Goal: Task Accomplishment & Management: Manage account settings

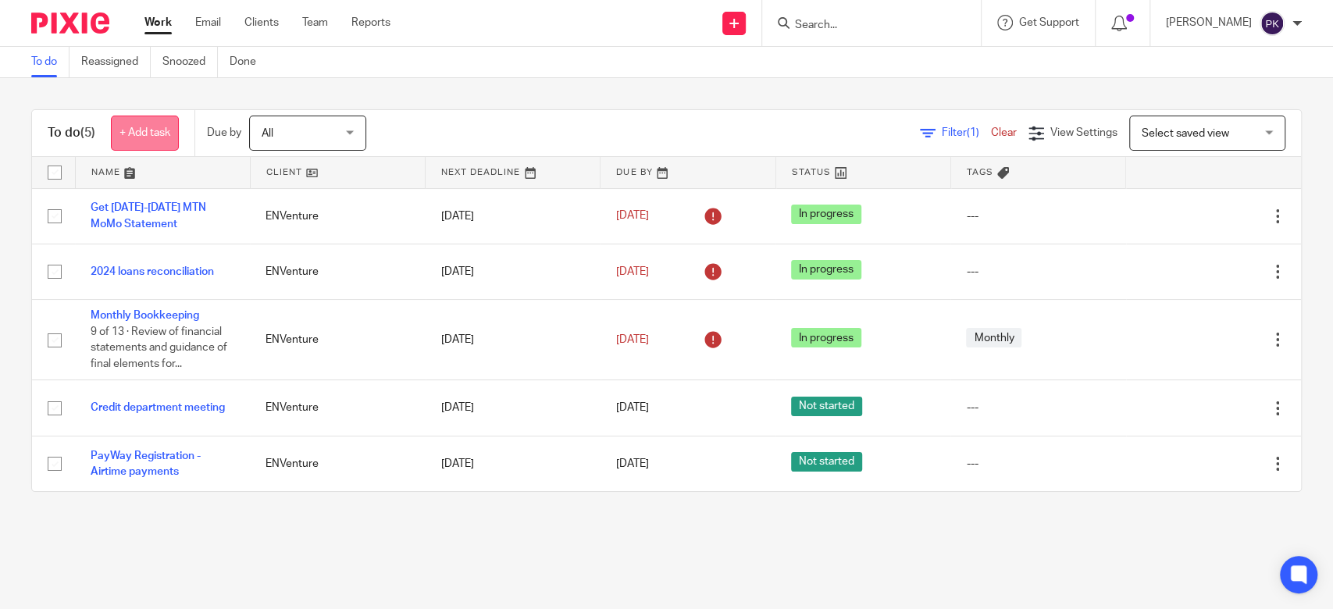
click at [139, 144] on link "+ Add task" at bounding box center [145, 133] width 68 height 35
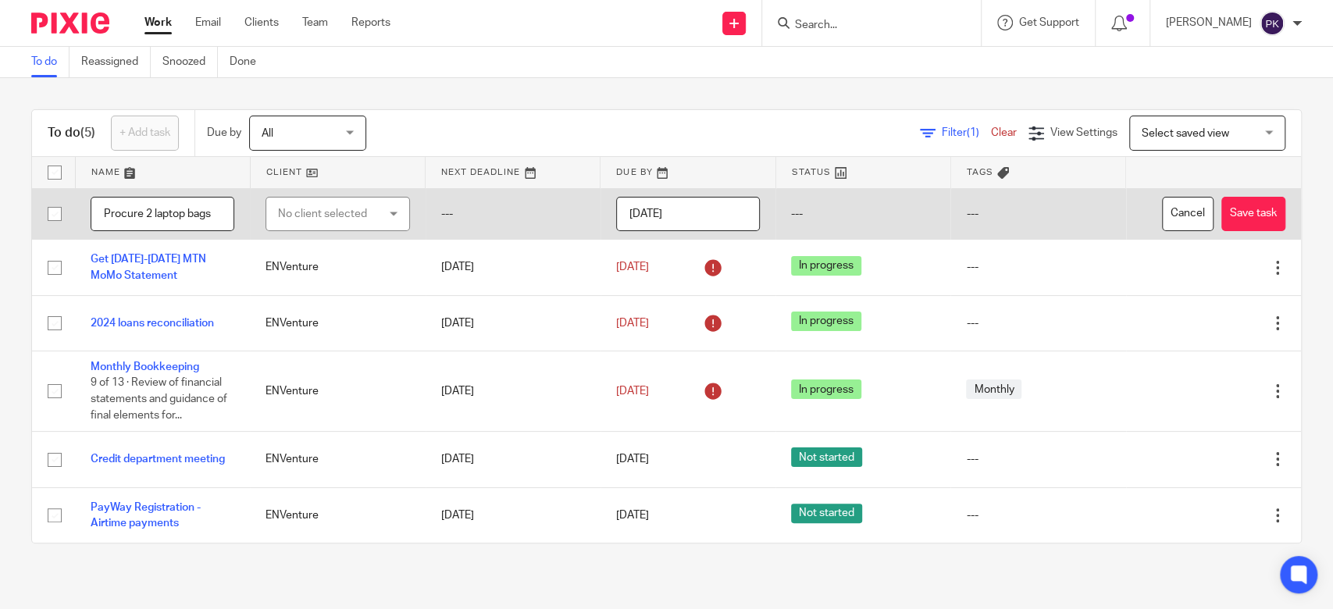
type input "Procure 2 laptop bags"
click at [351, 208] on div "No client selected" at bounding box center [330, 214] width 105 height 33
type input "env"
click at [341, 298] on li "ENVenture" at bounding box center [330, 292] width 137 height 32
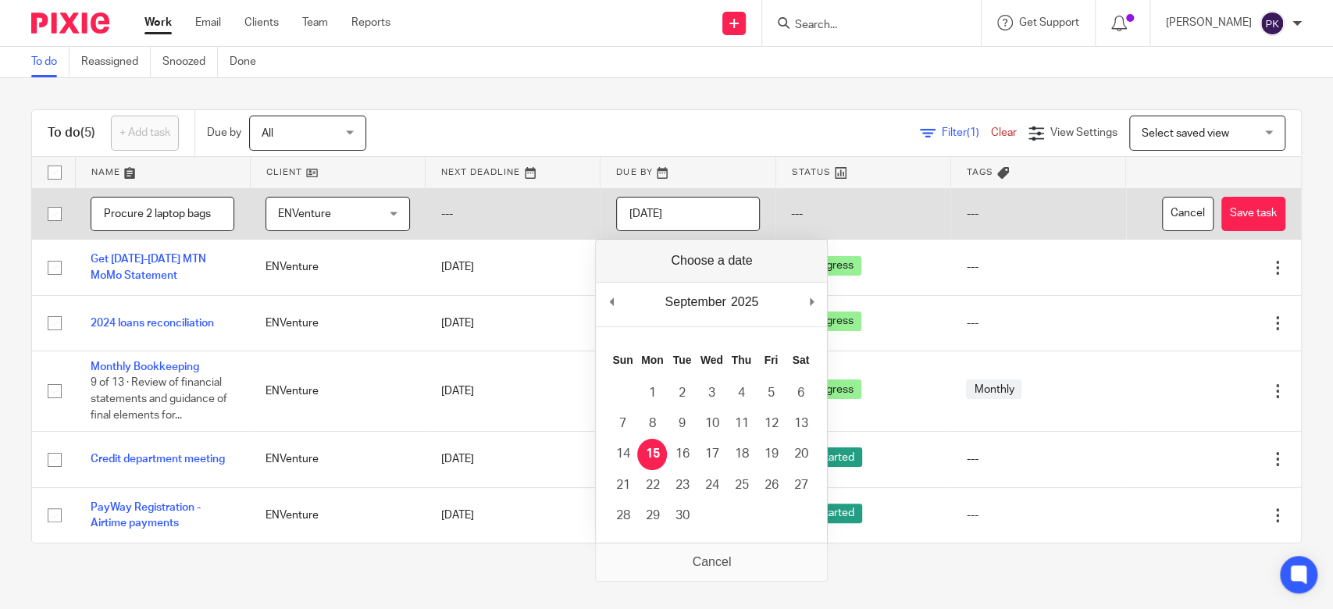
click at [676, 216] on input "[DATE]" at bounding box center [688, 214] width 144 height 35
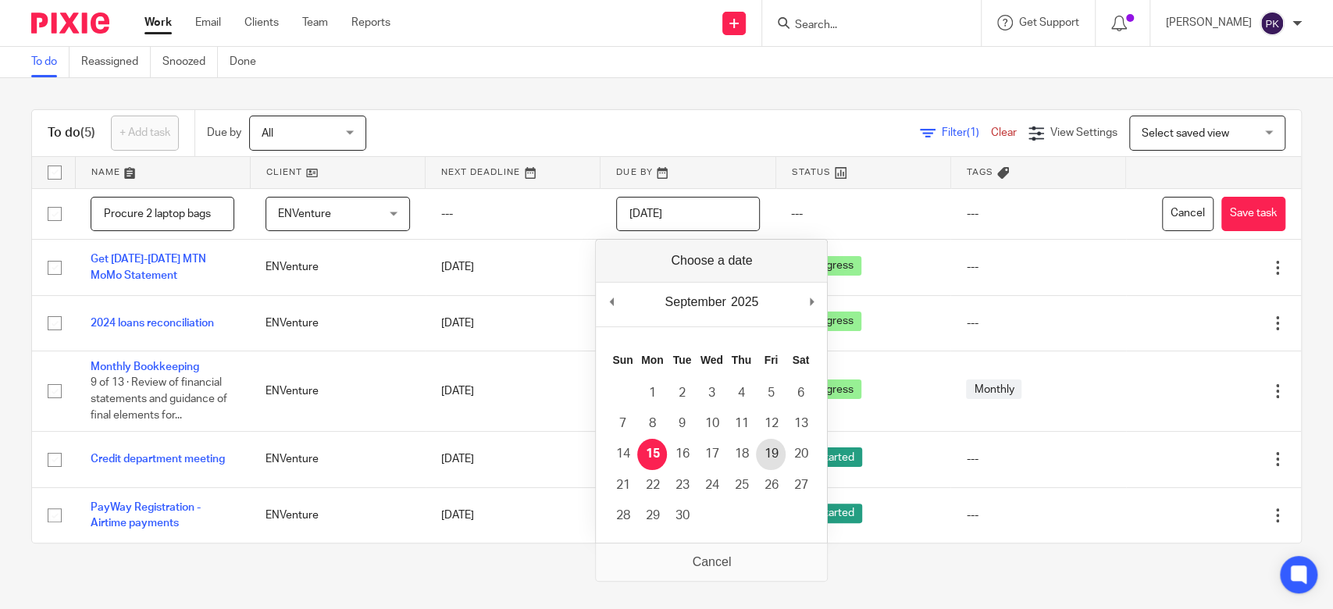
type input "2025-09-19"
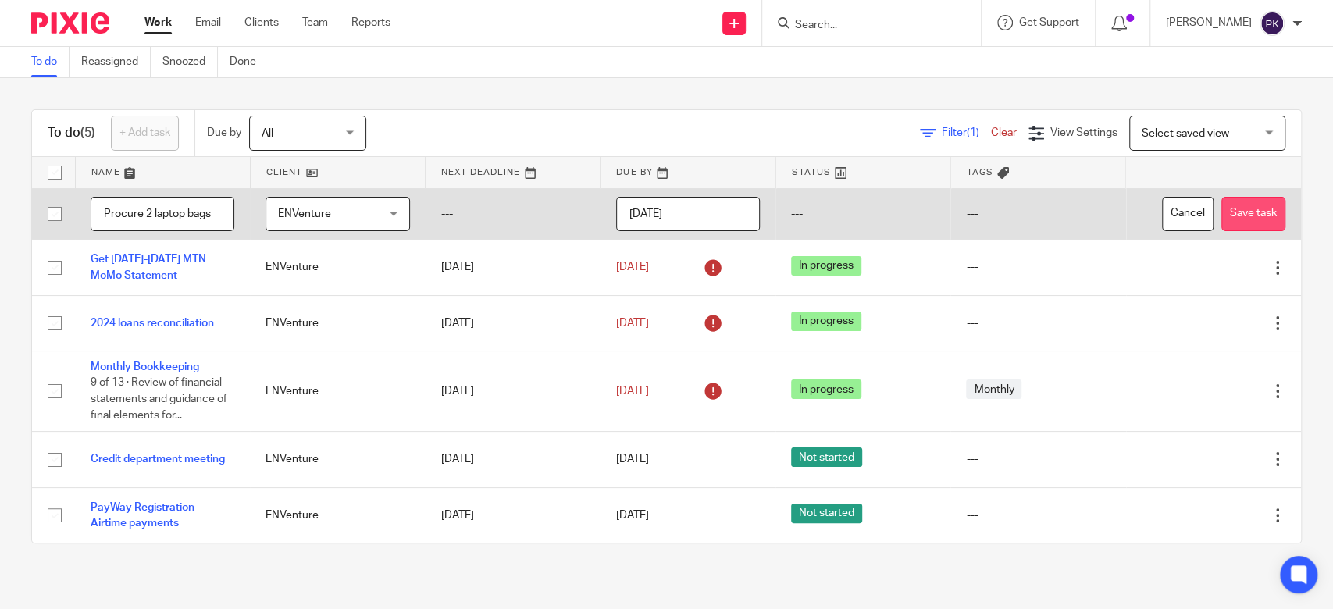
click at [1243, 203] on button "Save task" at bounding box center [1254, 214] width 64 height 35
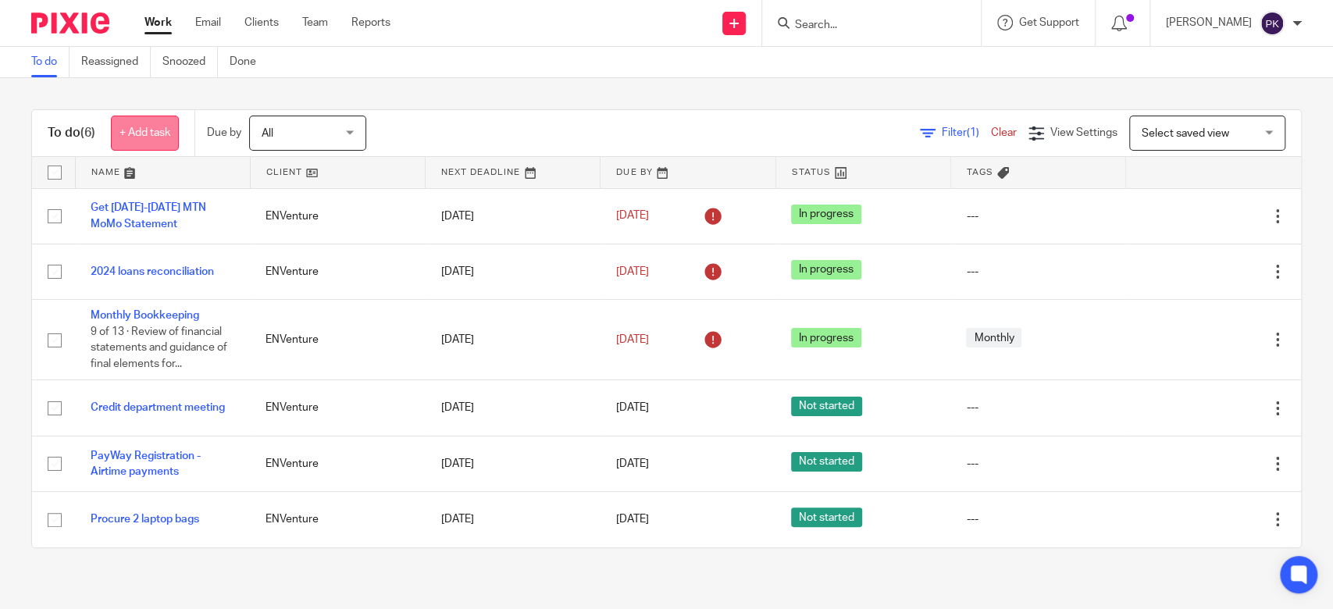
click at [166, 130] on link "+ Add task" at bounding box center [145, 133] width 68 height 35
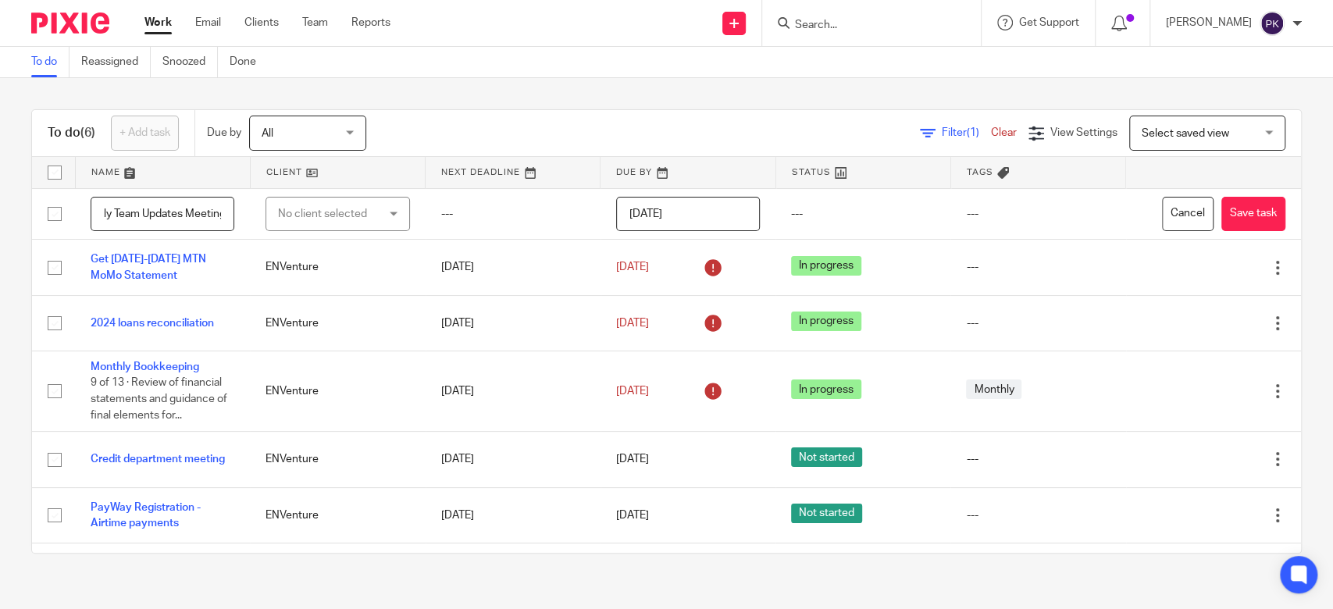
scroll to position [0, 40]
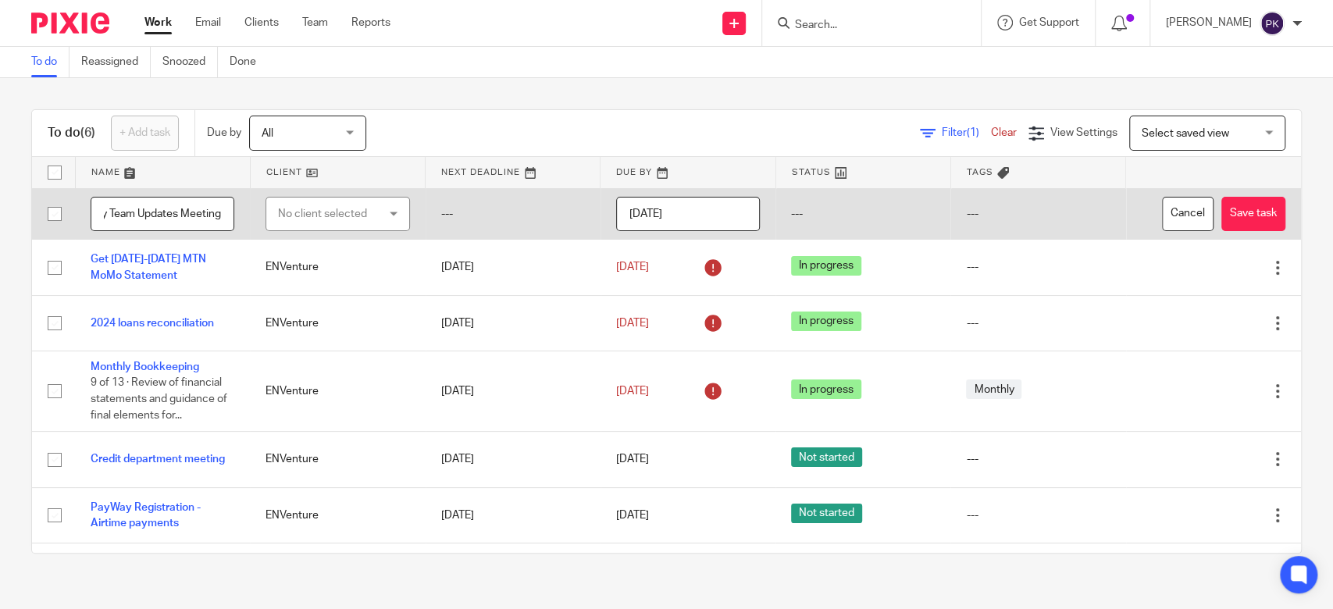
type input "Weekly Team Updates Meeting"
click at [366, 211] on div "No client selected" at bounding box center [330, 214] width 105 height 33
type input "env"
click at [325, 293] on li "ENVenture" at bounding box center [327, 292] width 136 height 32
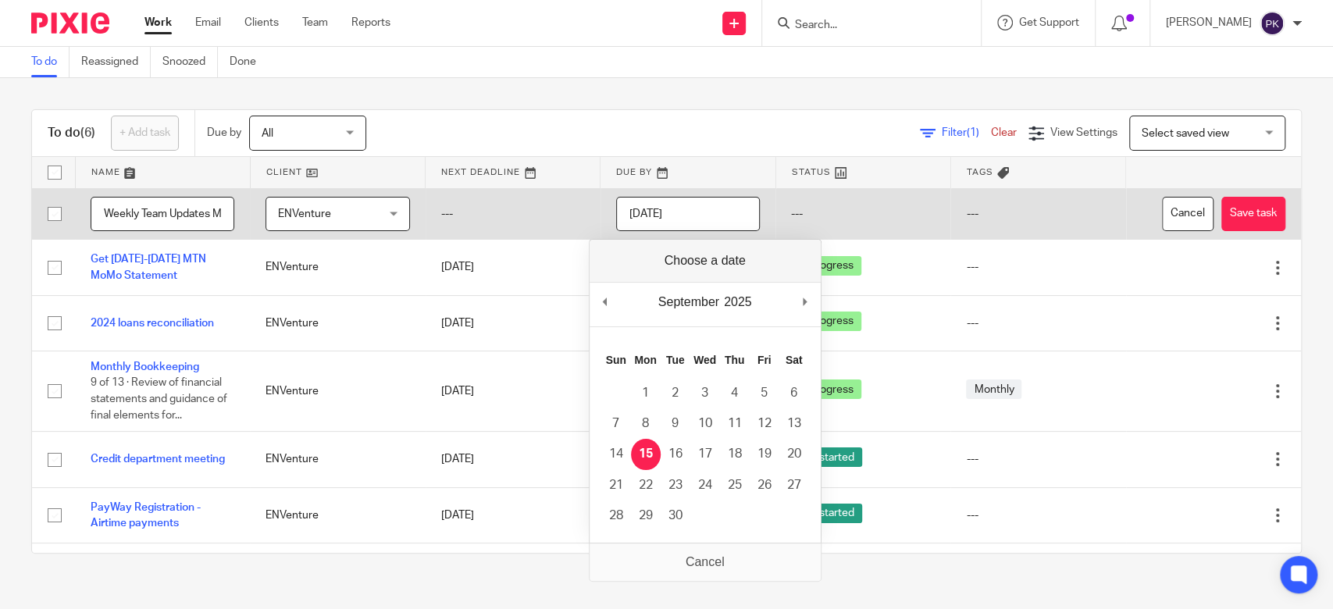
click at [694, 219] on input "[DATE]" at bounding box center [688, 214] width 144 height 35
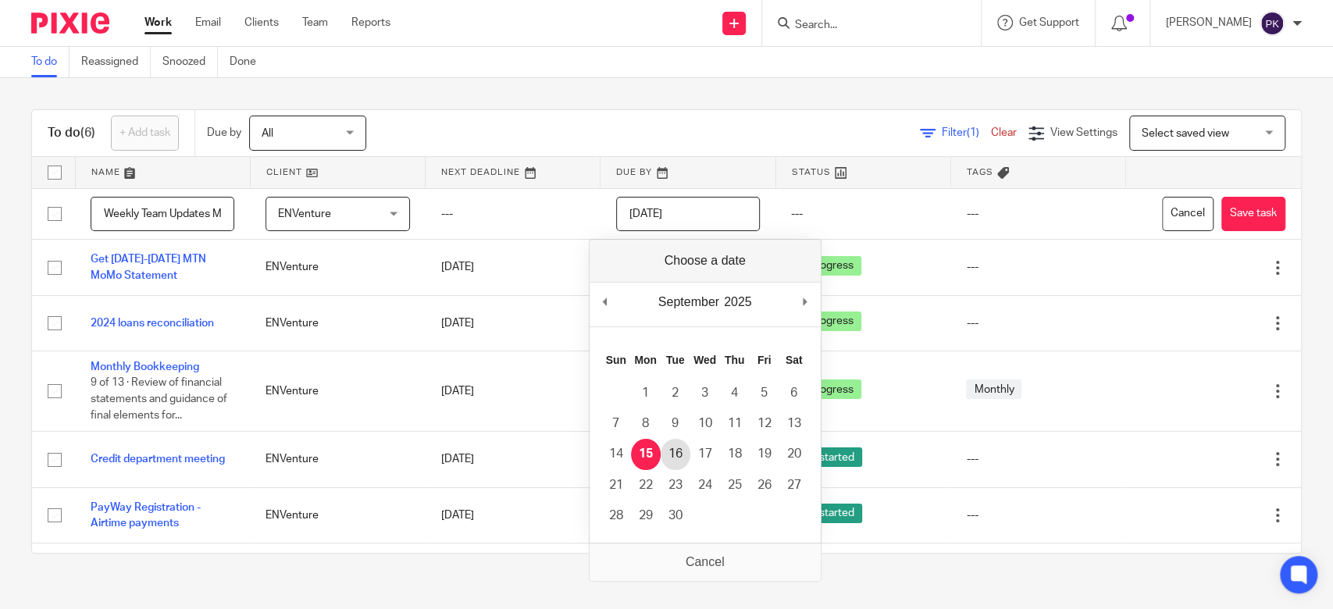
type input "2025-09-16"
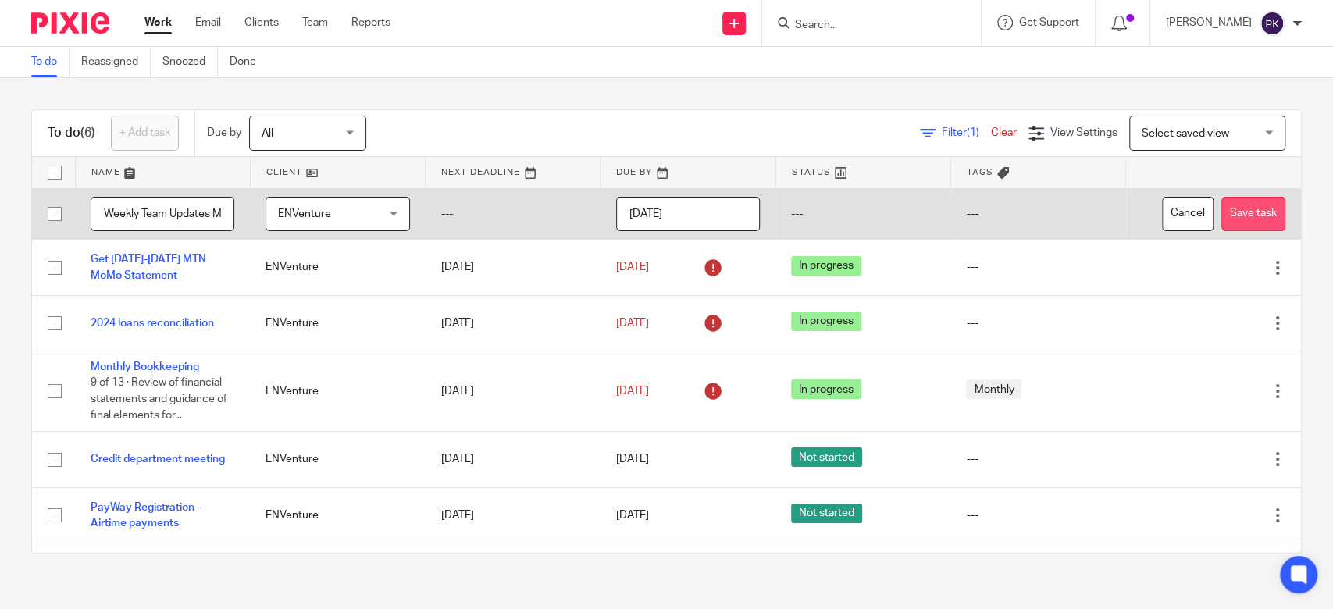
click at [1222, 220] on button "Save task" at bounding box center [1254, 214] width 64 height 35
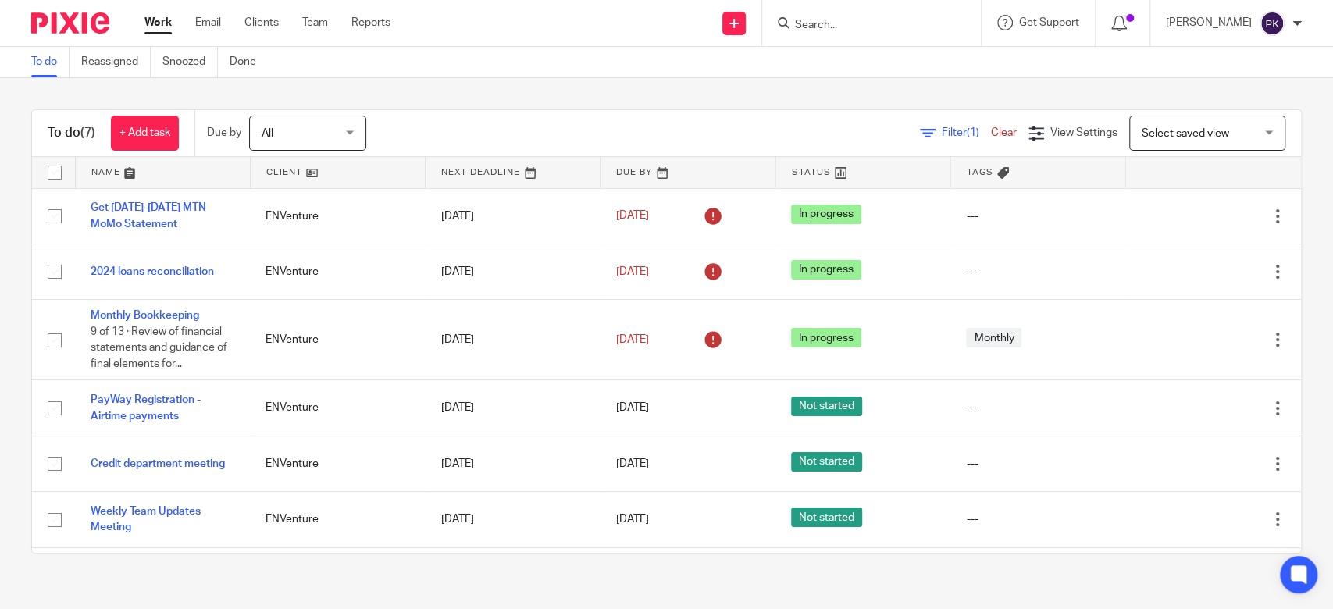
scroll to position [50, 0]
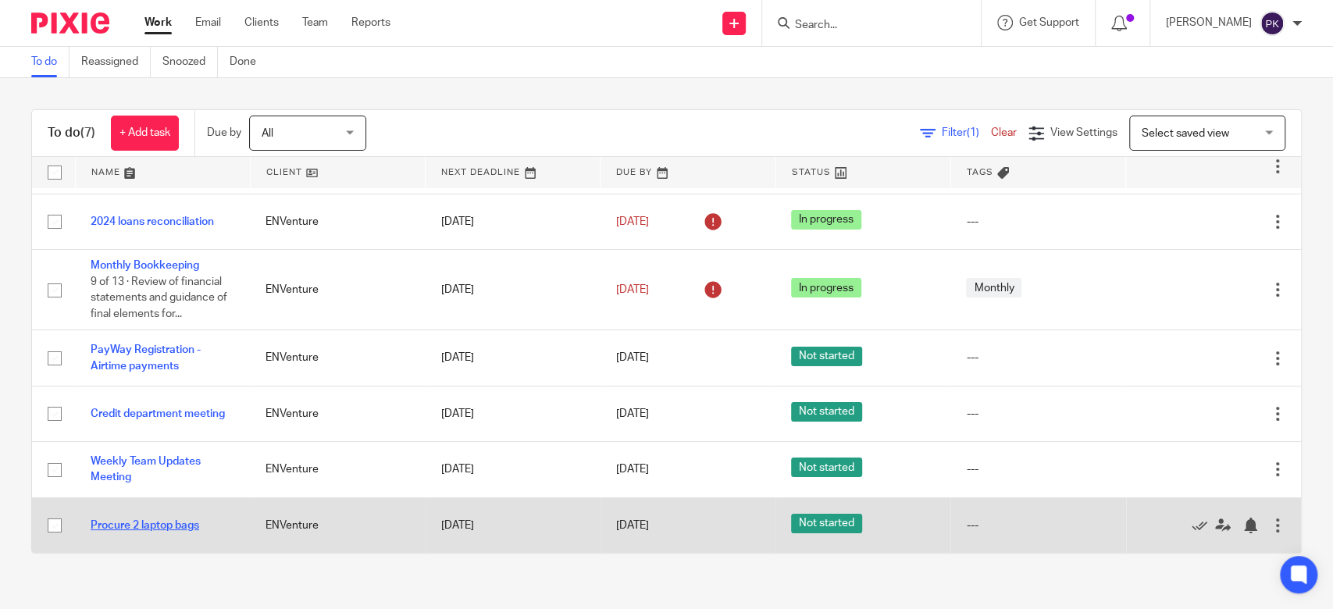
click at [140, 528] on link "Procure 2 laptop bags" at bounding box center [145, 525] width 109 height 11
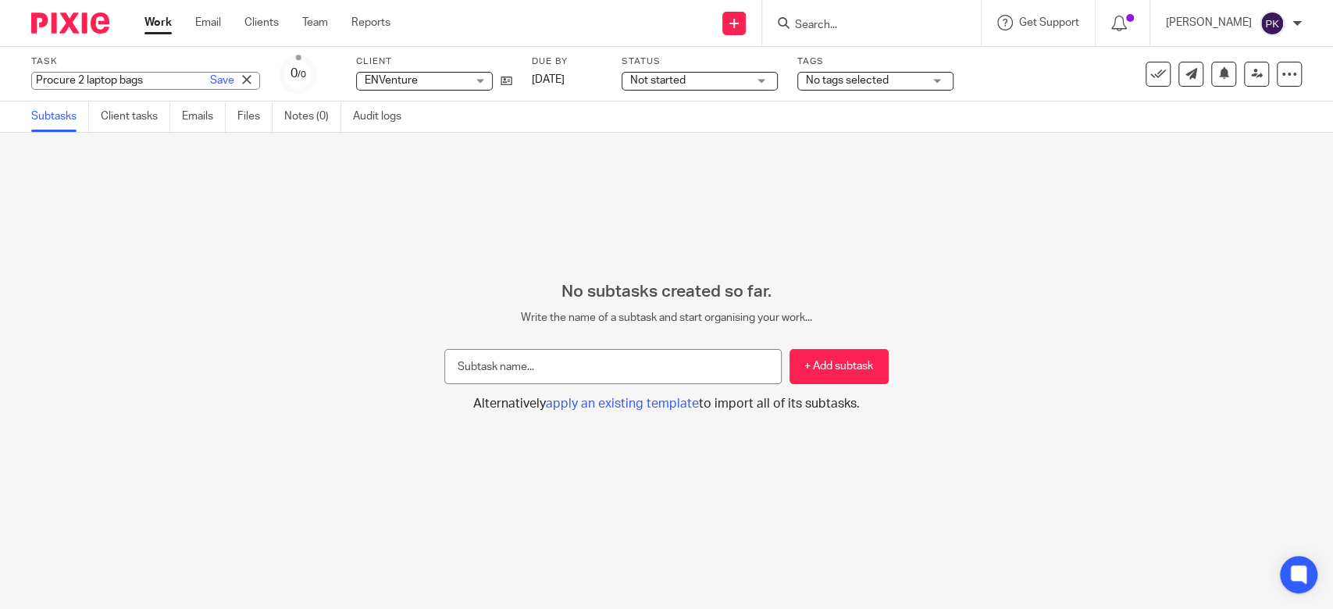
click at [59, 78] on div "Procure 2 laptop bags Save Procure 2 laptop bags" at bounding box center [145, 81] width 229 height 18
click at [60, 80] on input "Procure 2 laptop bags" at bounding box center [145, 81] width 229 height 18
type input "Procure 2 laptop bags"
click at [210, 87] on link "Save" at bounding box center [222, 81] width 24 height 16
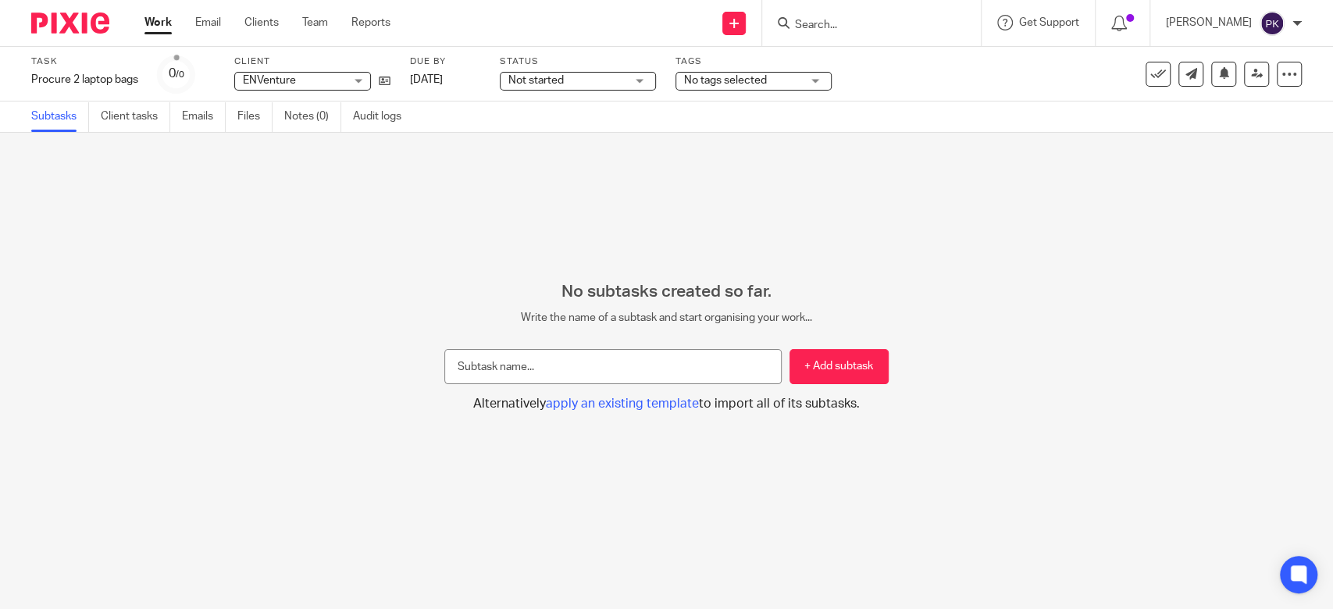
click at [173, 31] on div "Work Email Clients Team Reports Work Email Clients Team Reports Settings" at bounding box center [271, 23] width 285 height 46
click at [149, 27] on link "Work" at bounding box center [157, 23] width 27 height 16
